Goal: Information Seeking & Learning: Learn about a topic

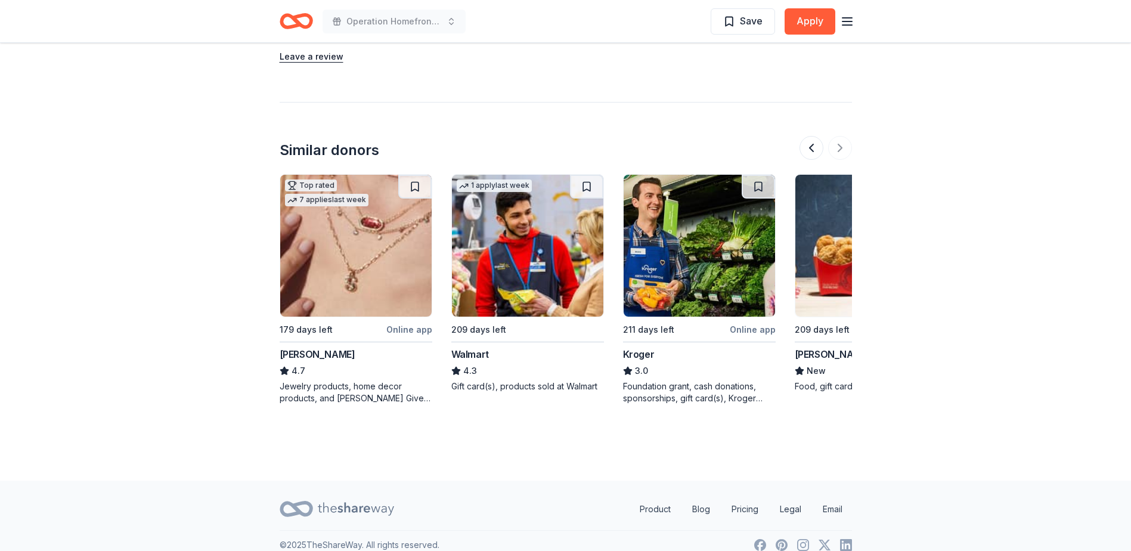
scroll to position [0, 1125]
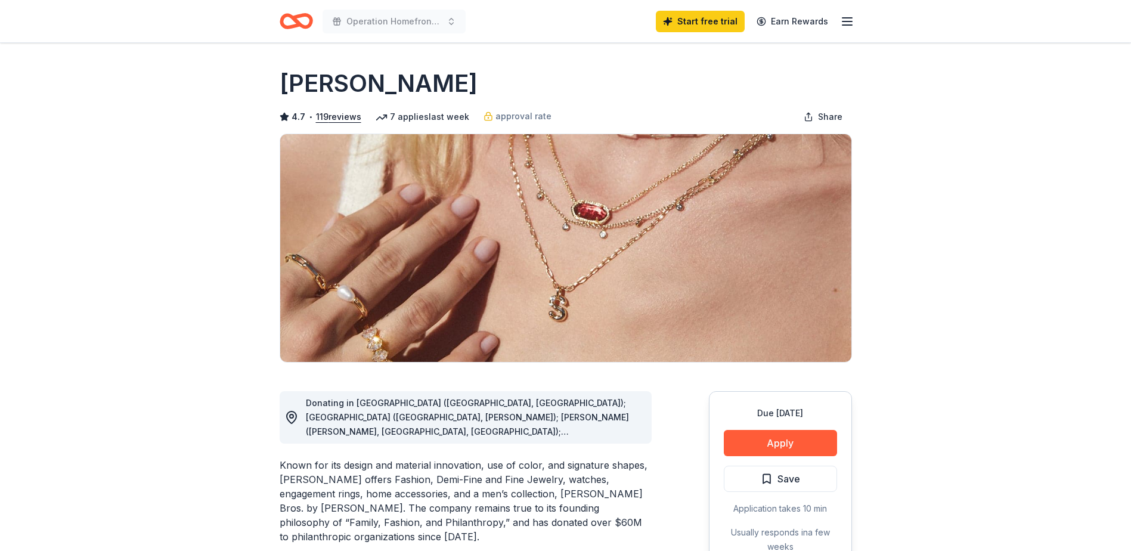
scroll to position [0, 687]
